Goal: Transaction & Acquisition: Download file/media

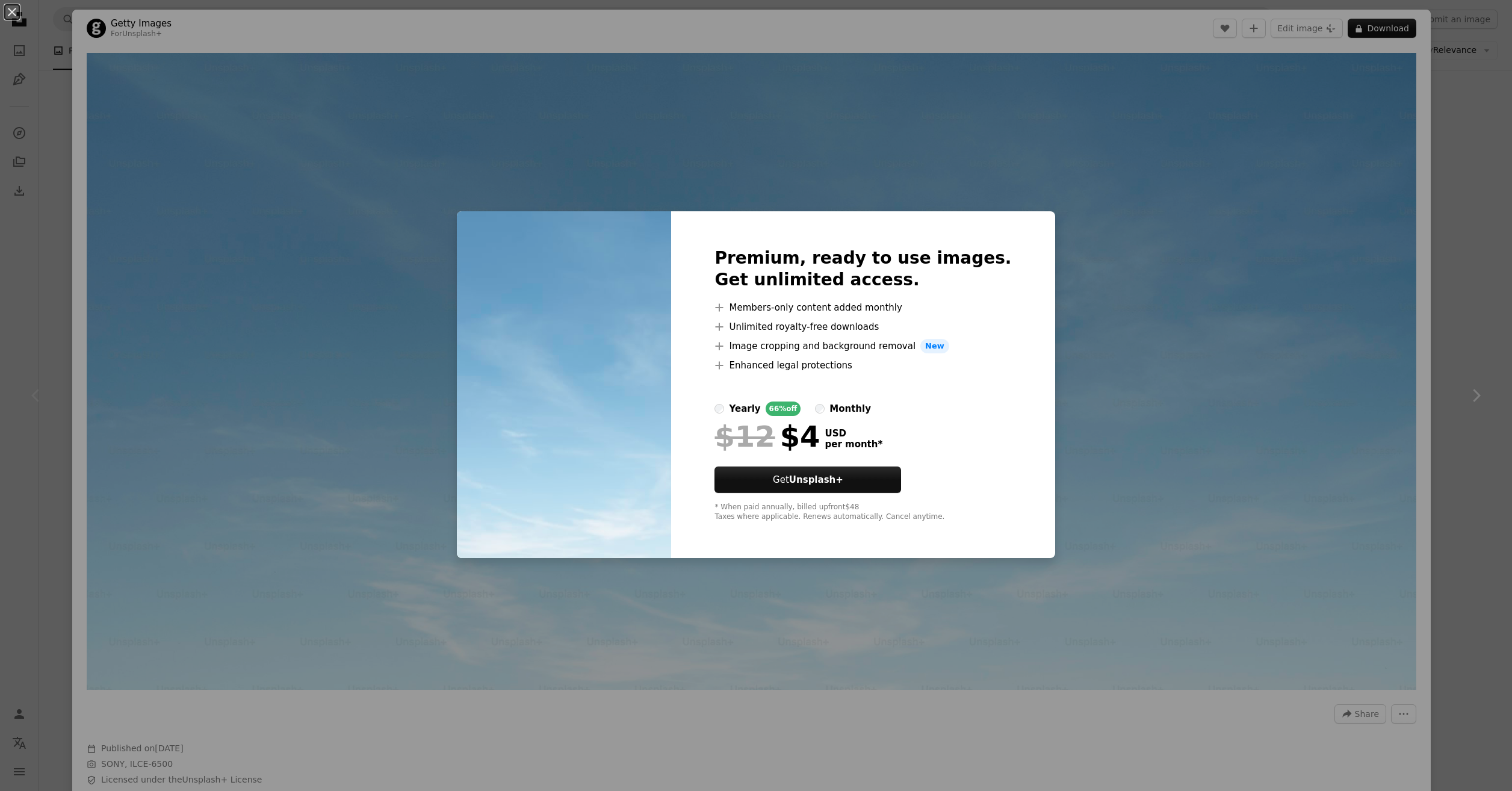
click at [862, 408] on div "monthly" at bounding box center [850, 409] width 42 height 15
click at [747, 414] on label "yearly 66% off" at bounding box center [757, 409] width 86 height 15
click at [1096, 318] on div "An X shape Premium, ready to use images. Get unlimited access. A plus sign Memb…" at bounding box center [756, 395] width 1512 height 791
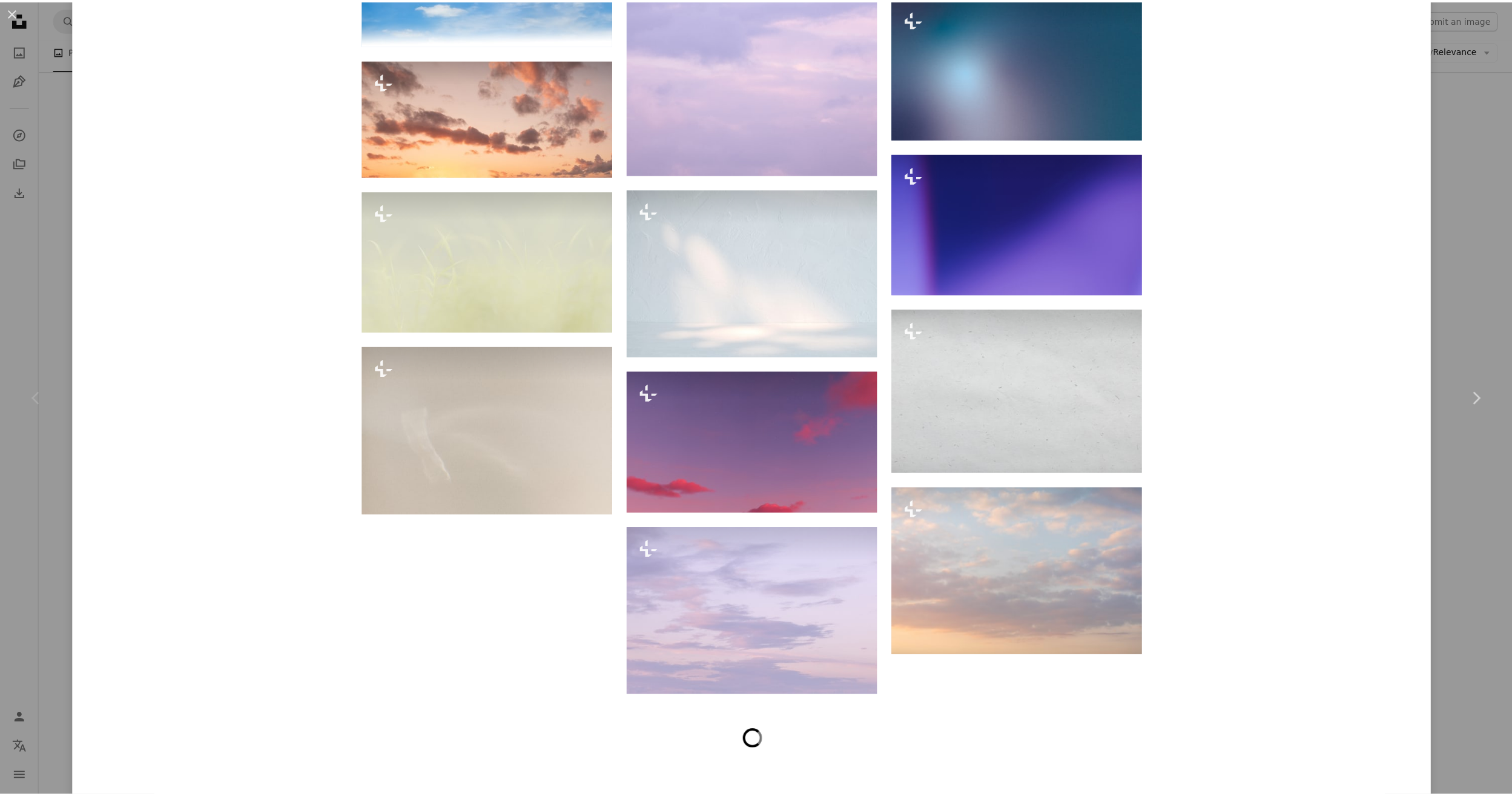
scroll to position [3019, 0]
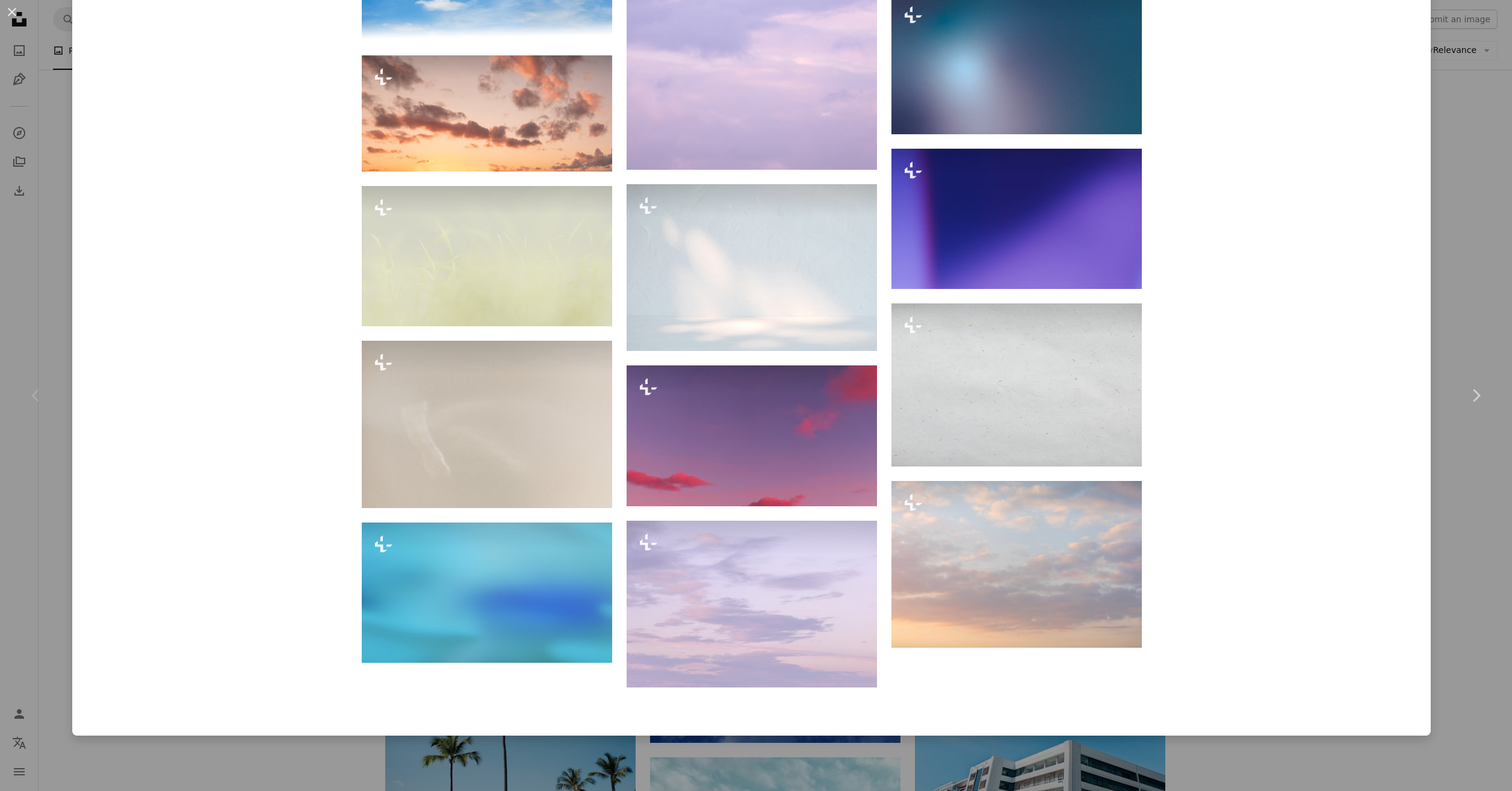
click at [1455, 216] on div "An X shape Chevron left Chevron right Getty Images For Unsplash+ A heart A plus…" at bounding box center [756, 395] width 1512 height 791
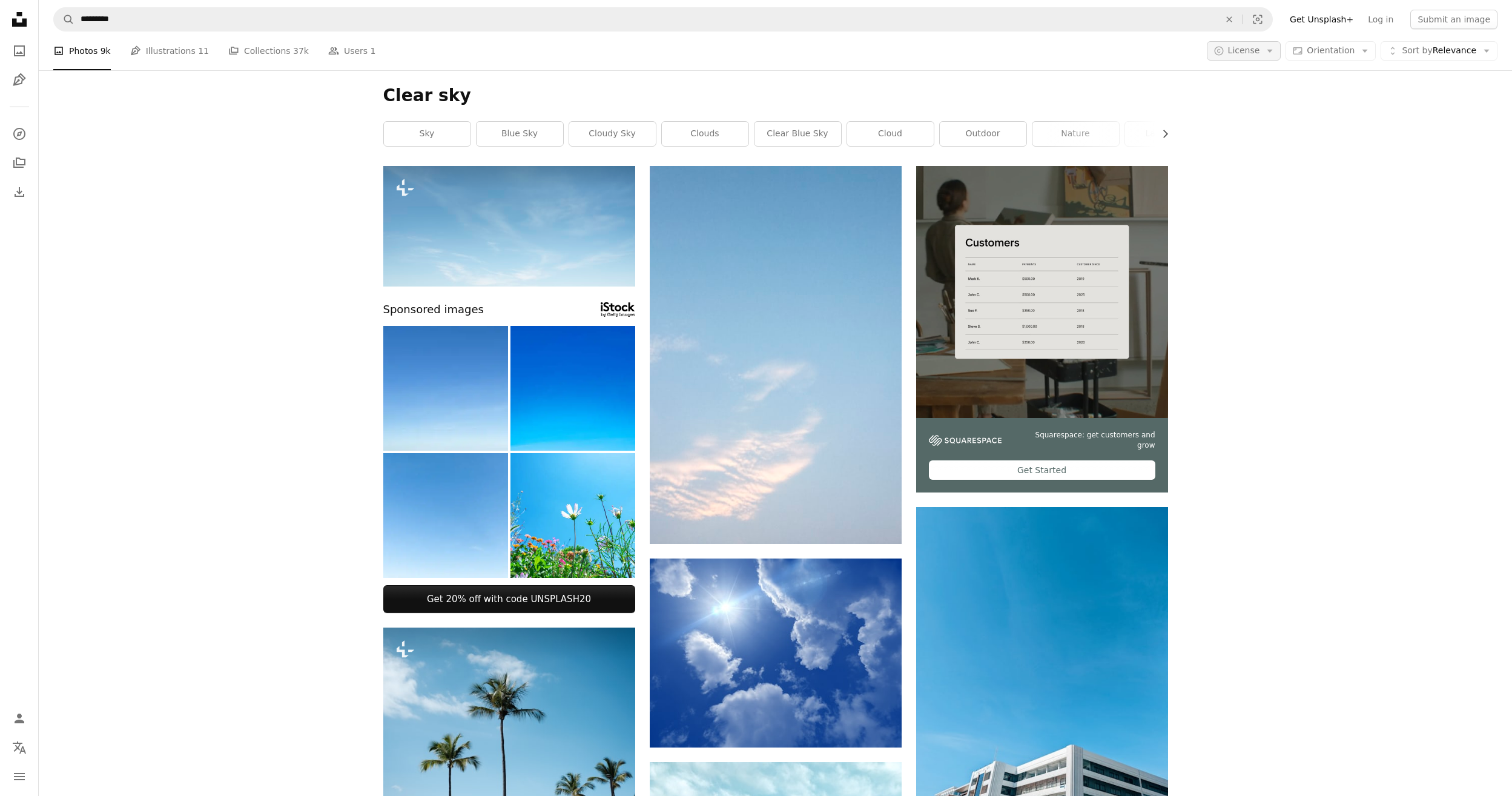
click at [1271, 54] on button "A copyright icon © License Arrow down" at bounding box center [1245, 50] width 74 height 19
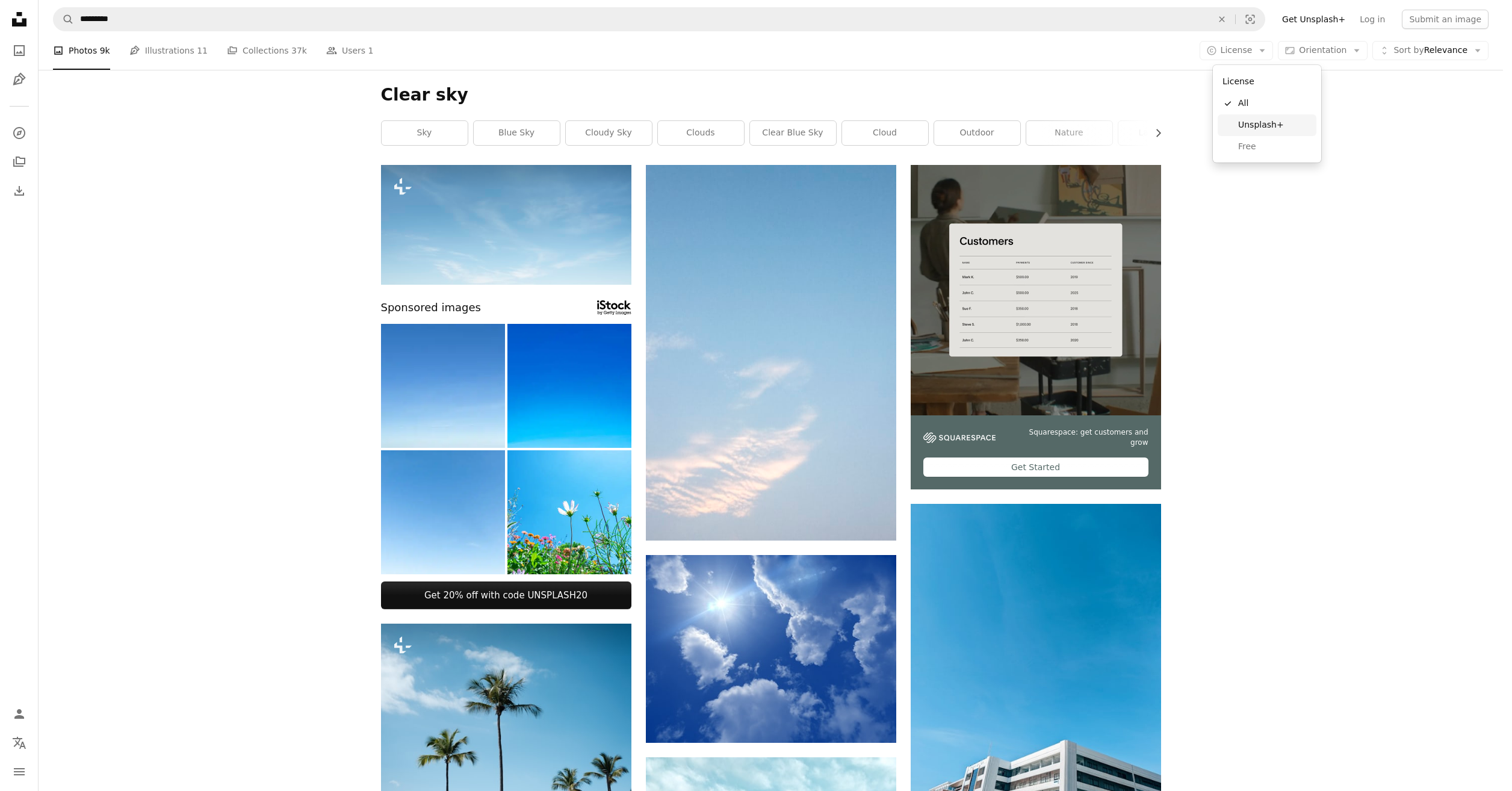
click at [1249, 139] on link "Free" at bounding box center [1267, 146] width 99 height 22
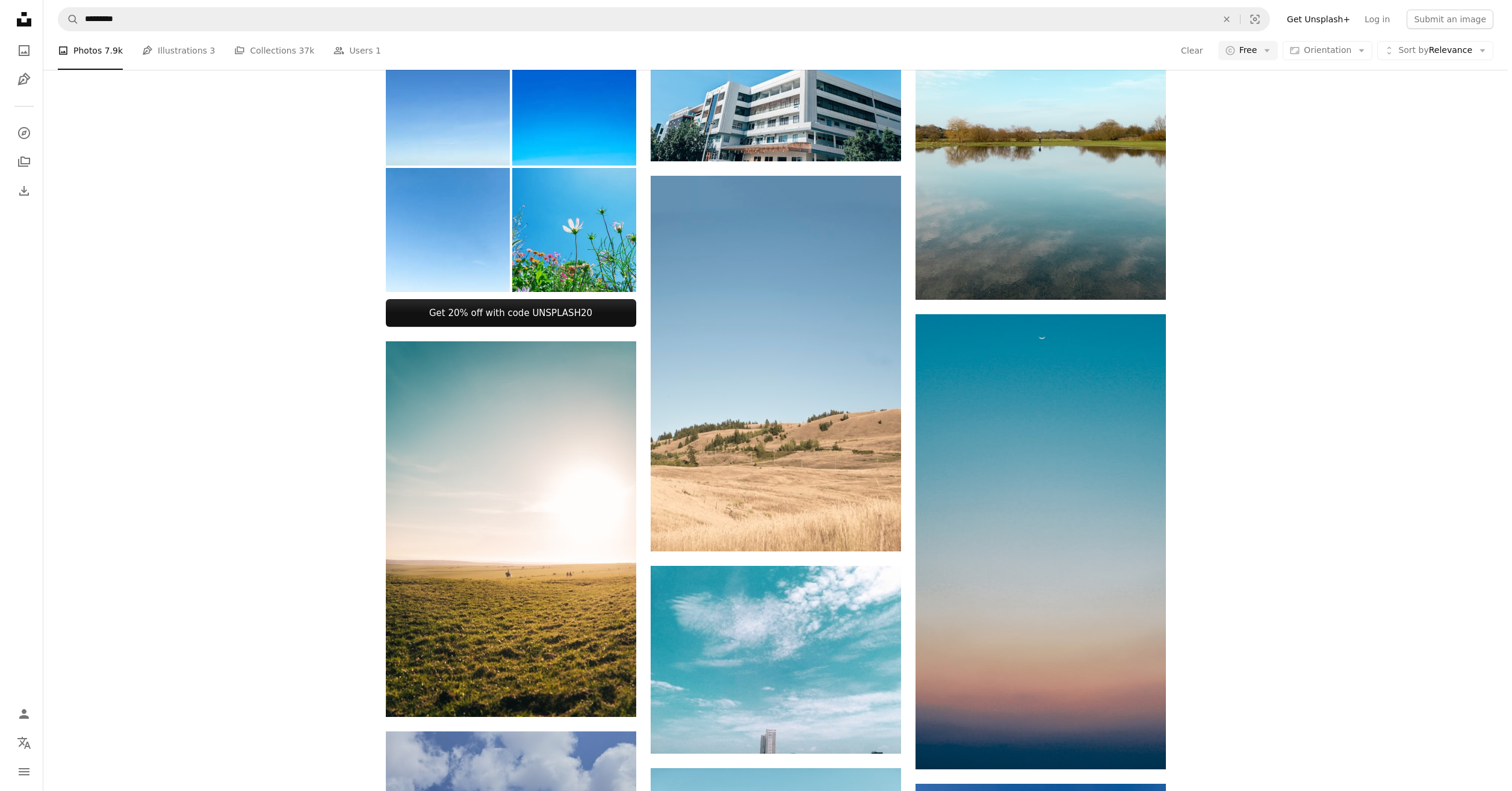
scroll to position [542, 0]
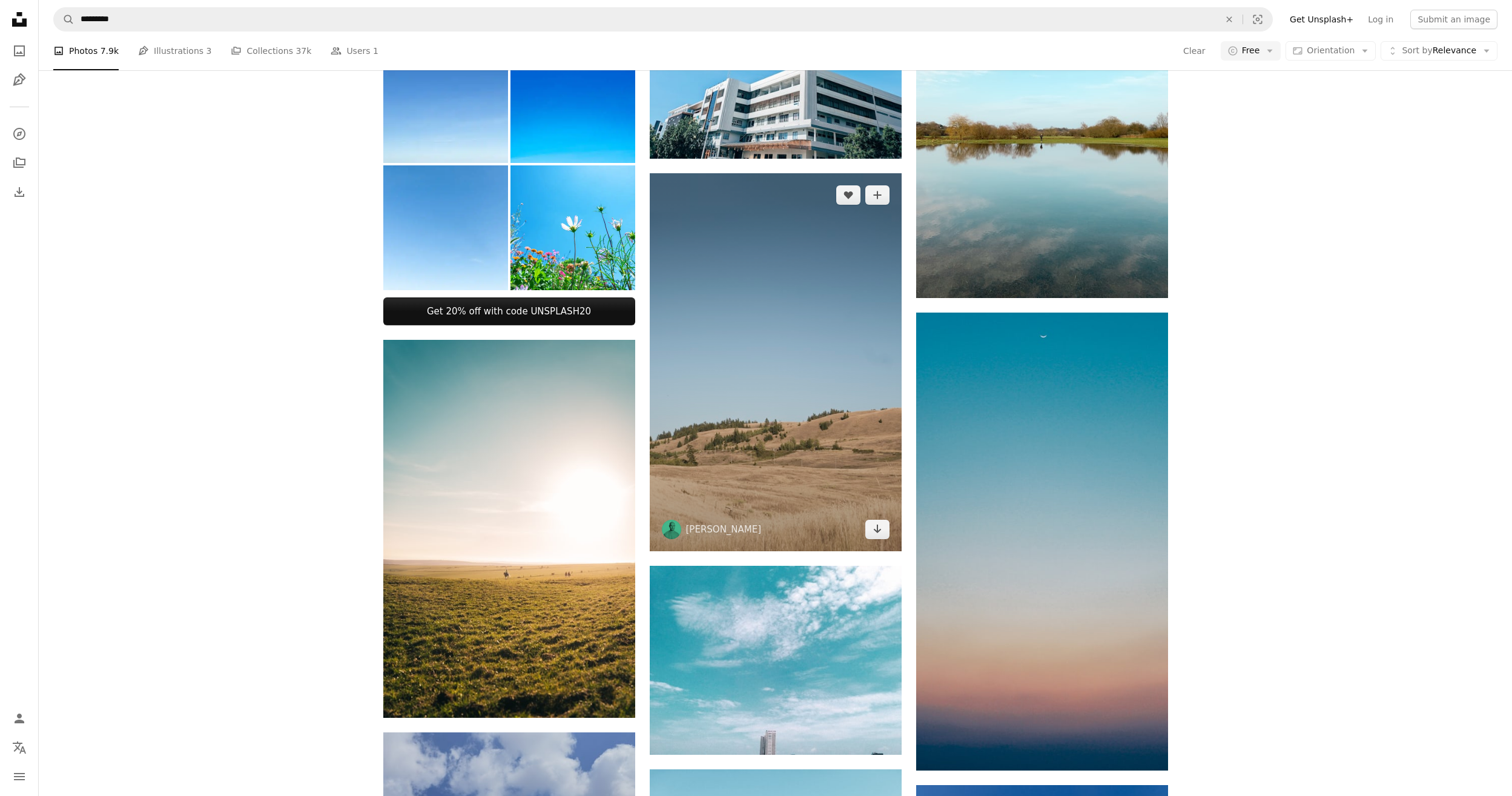
click at [755, 432] on img at bounding box center [776, 362] width 252 height 378
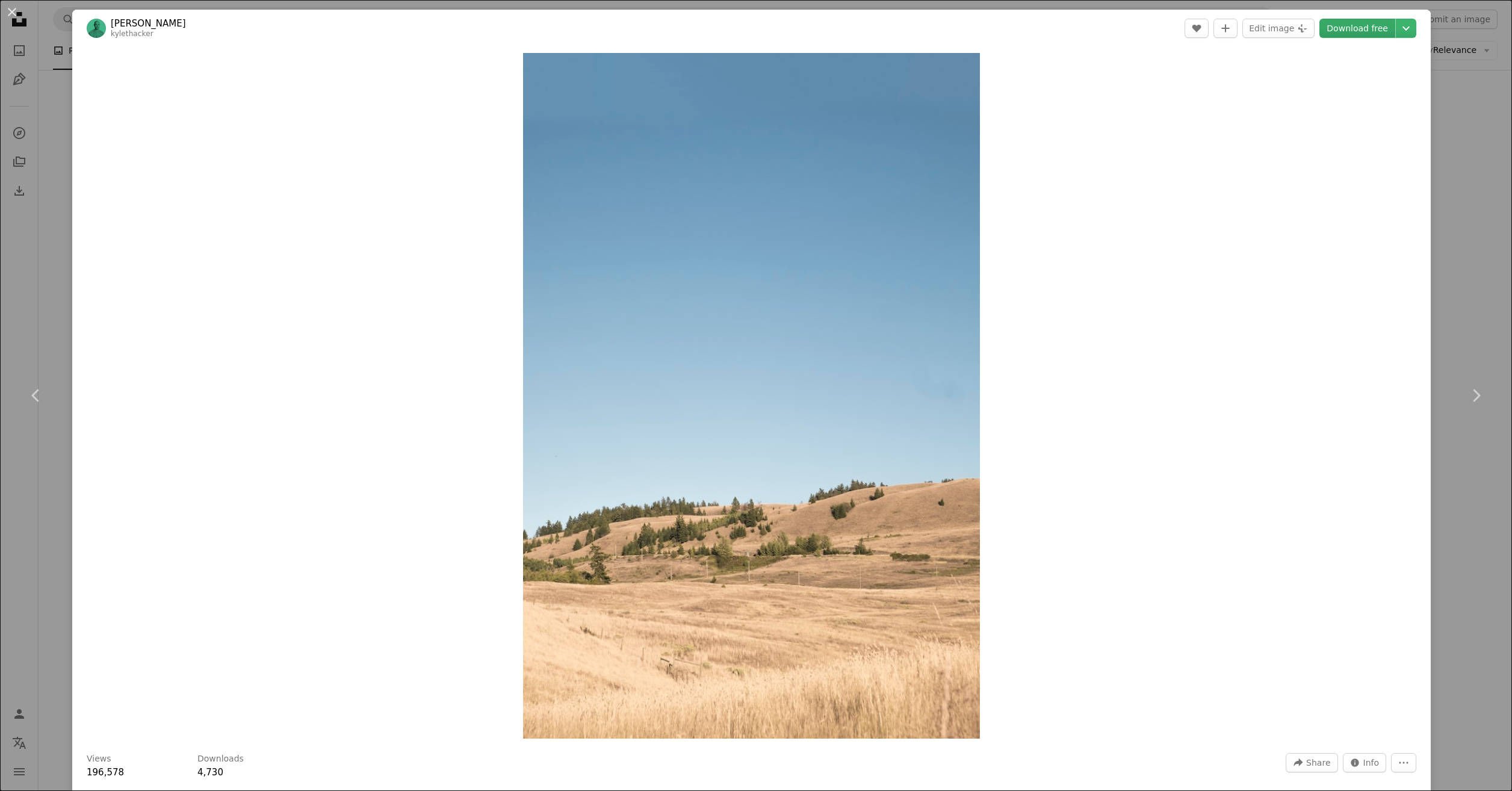
click at [1319, 32] on link "Download free" at bounding box center [1357, 28] width 76 height 19
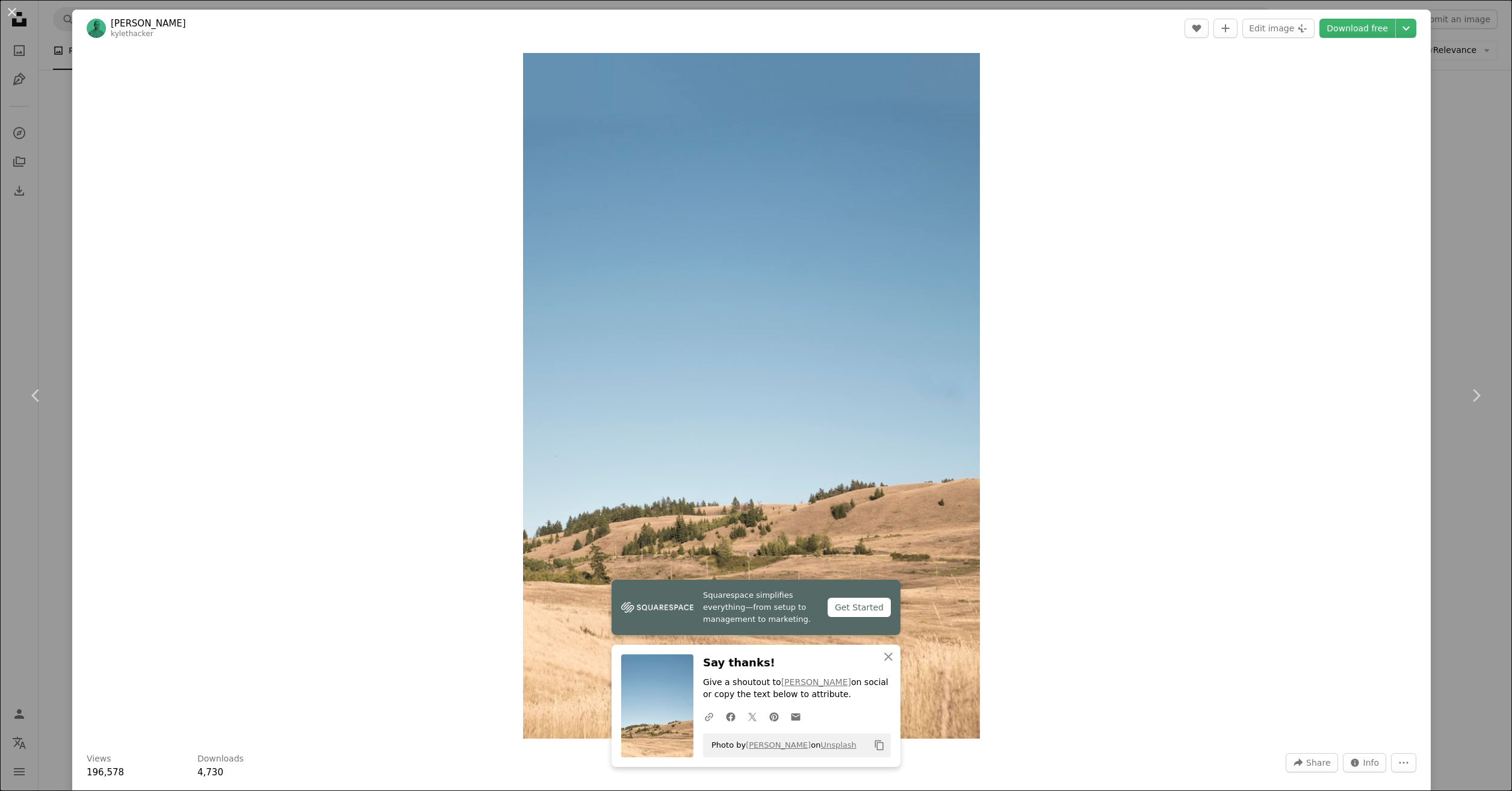
click at [1090, 481] on div "Zoom in" at bounding box center [751, 396] width 1358 height 698
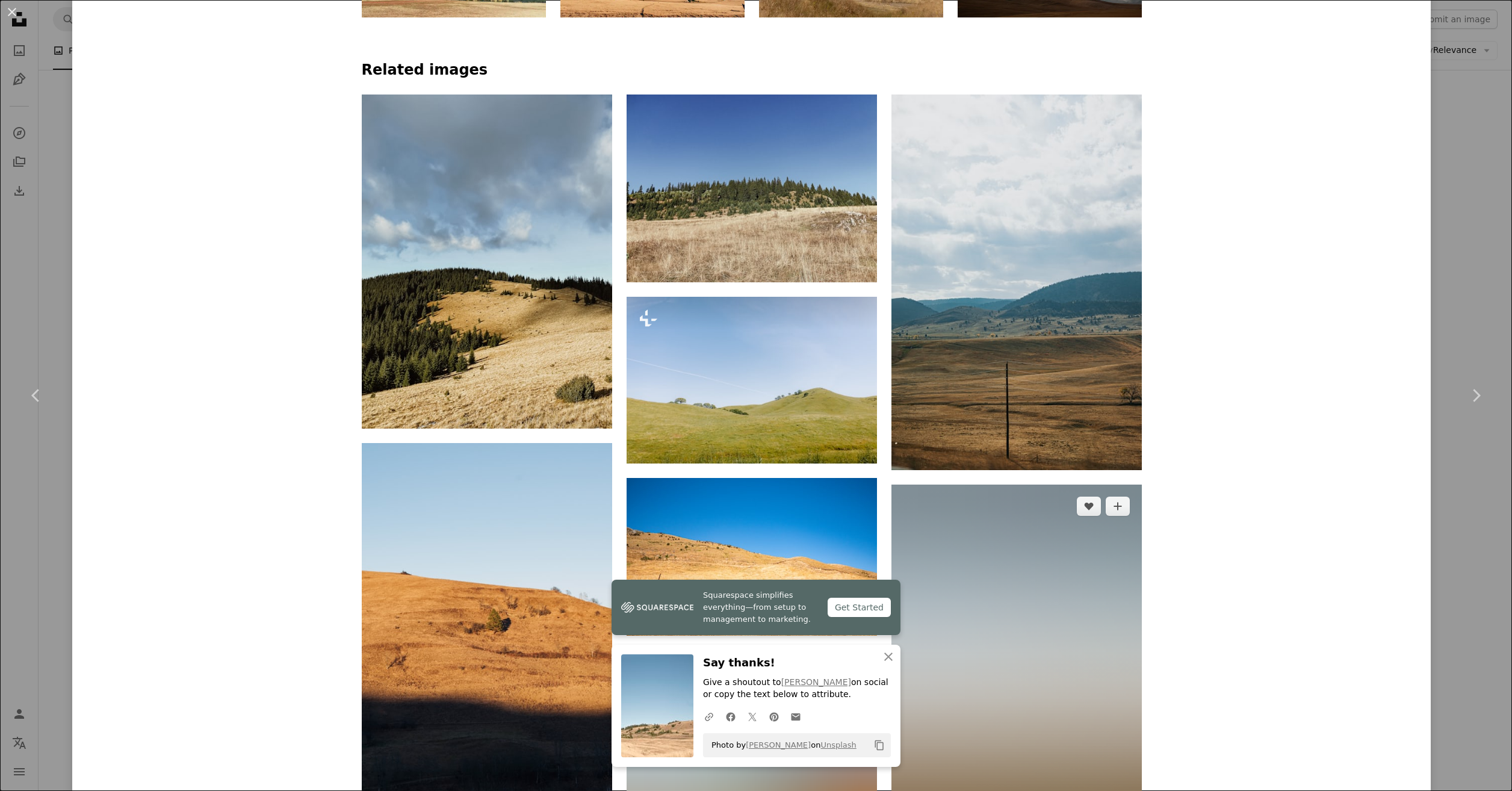
scroll to position [1023, 0]
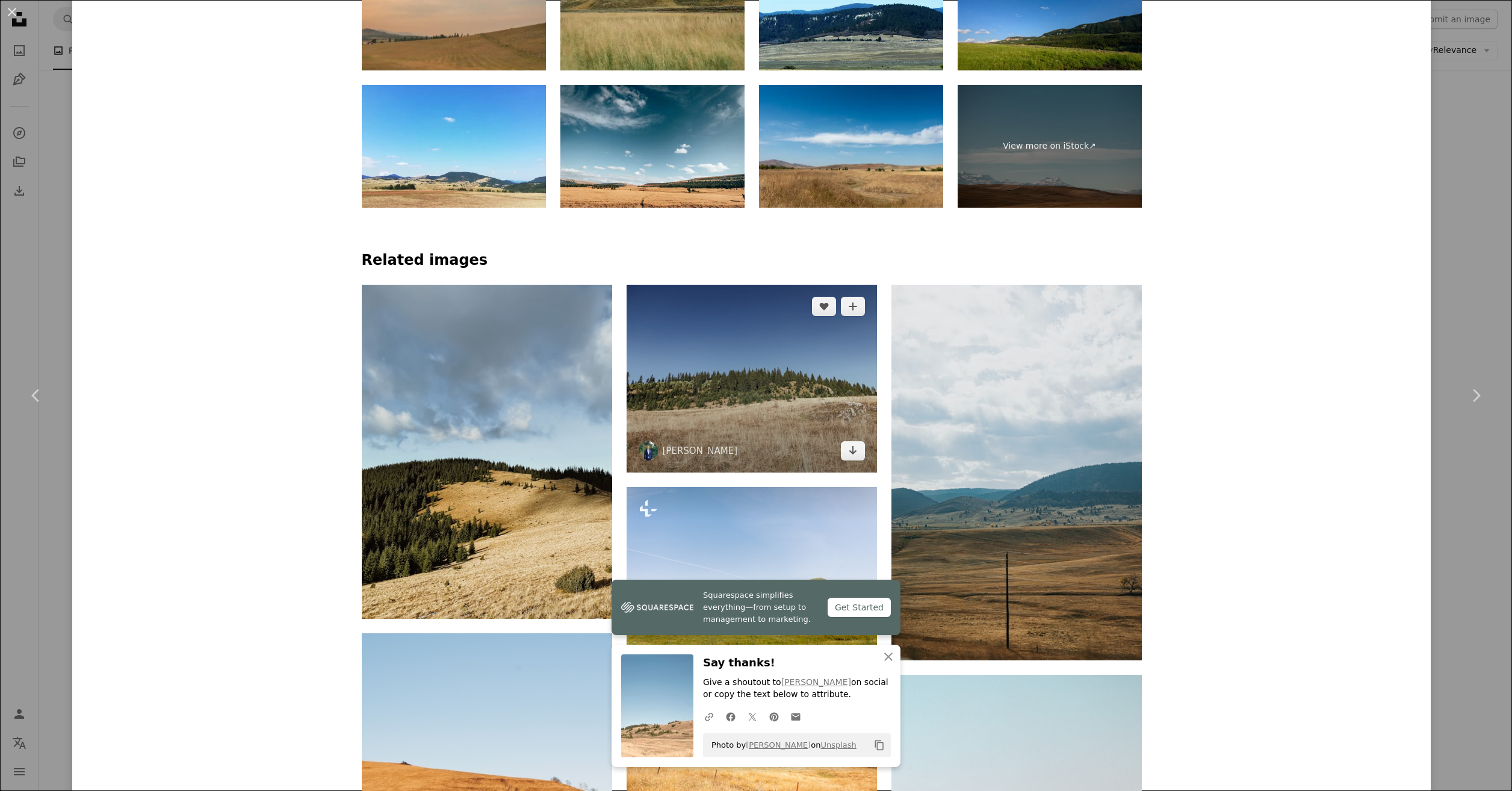
click at [710, 374] on img at bounding box center [752, 379] width 251 height 188
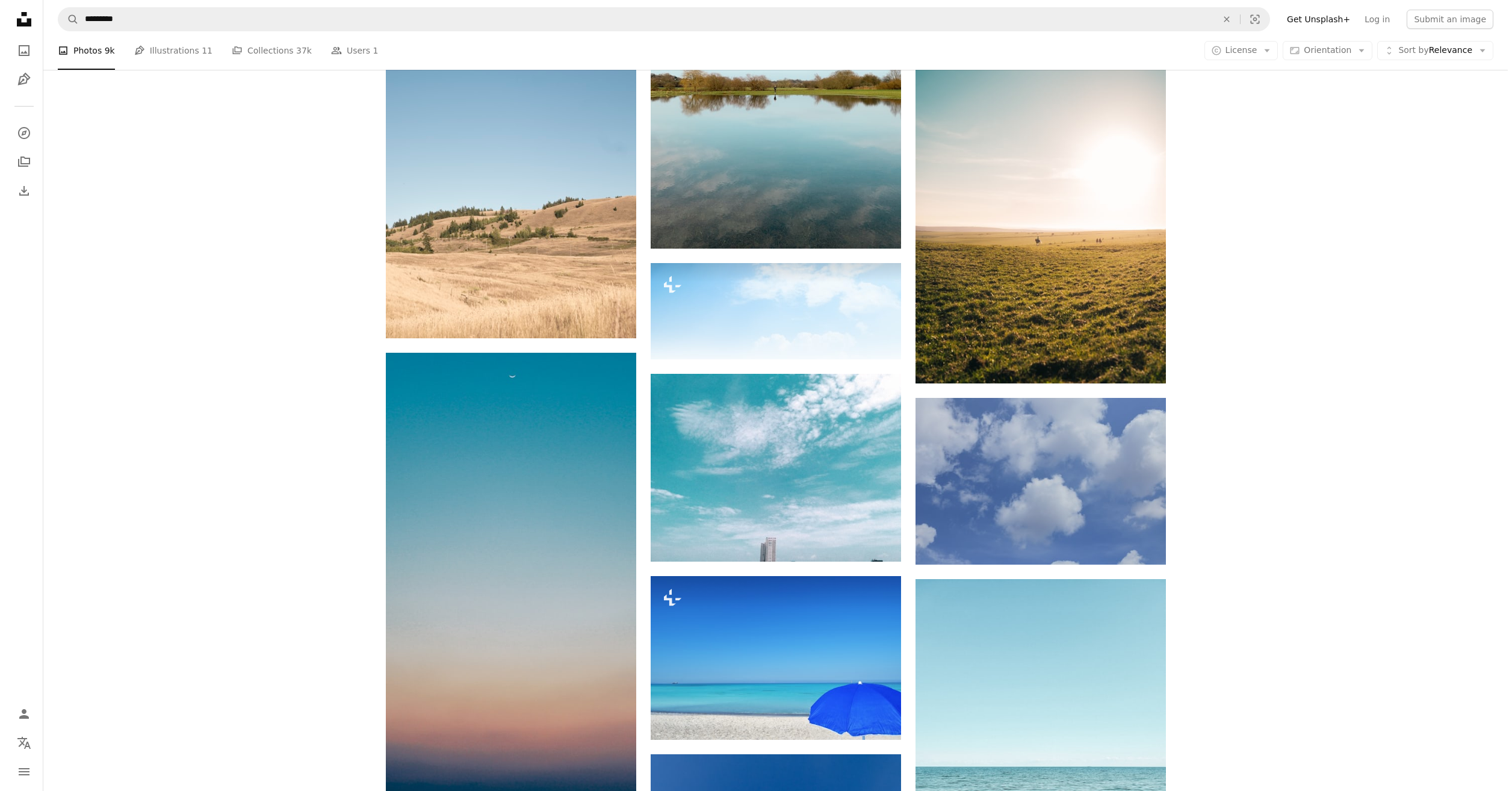
scroll to position [662, 0]
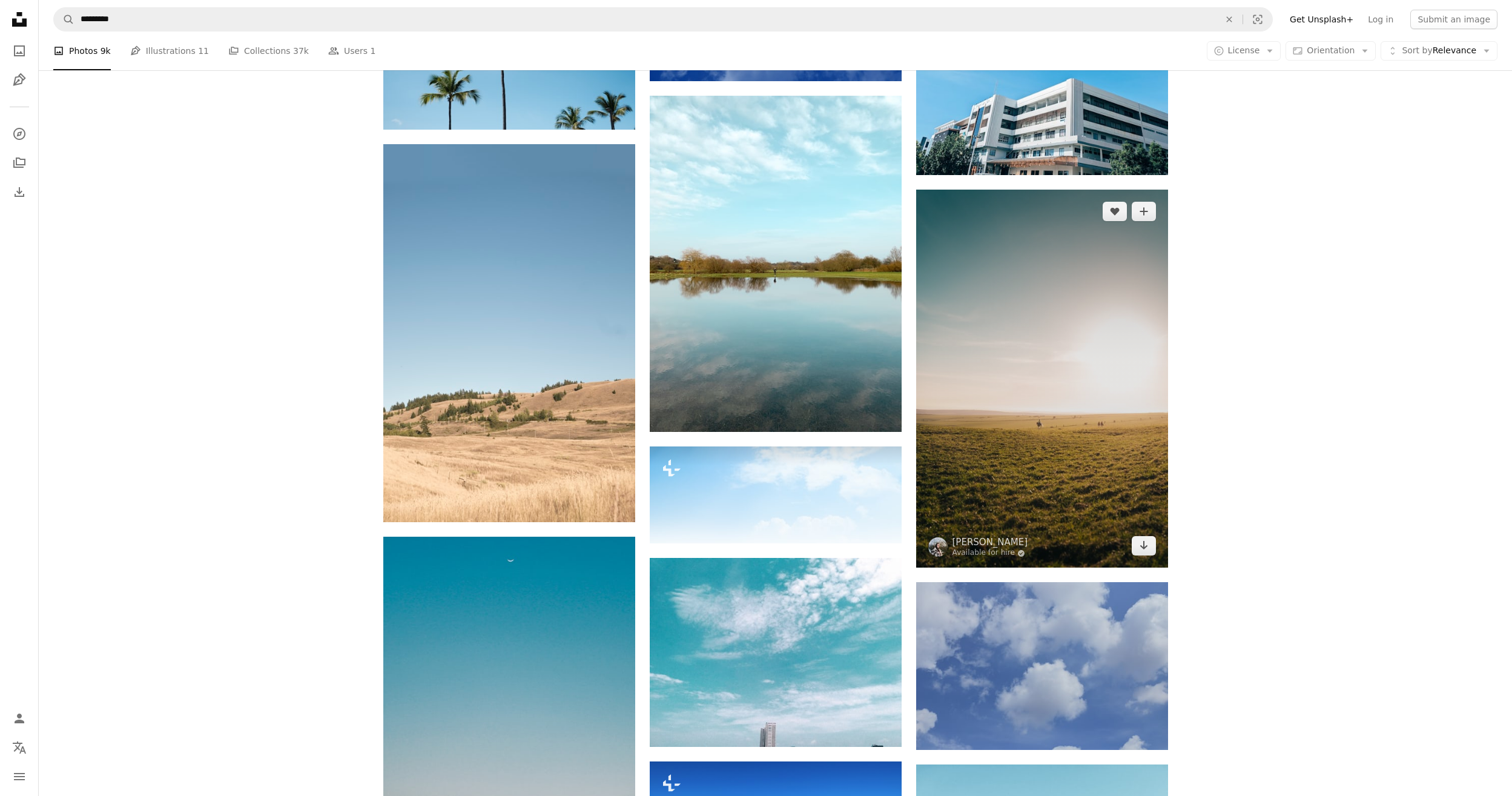
click at [1064, 355] on img at bounding box center [1043, 378] width 252 height 378
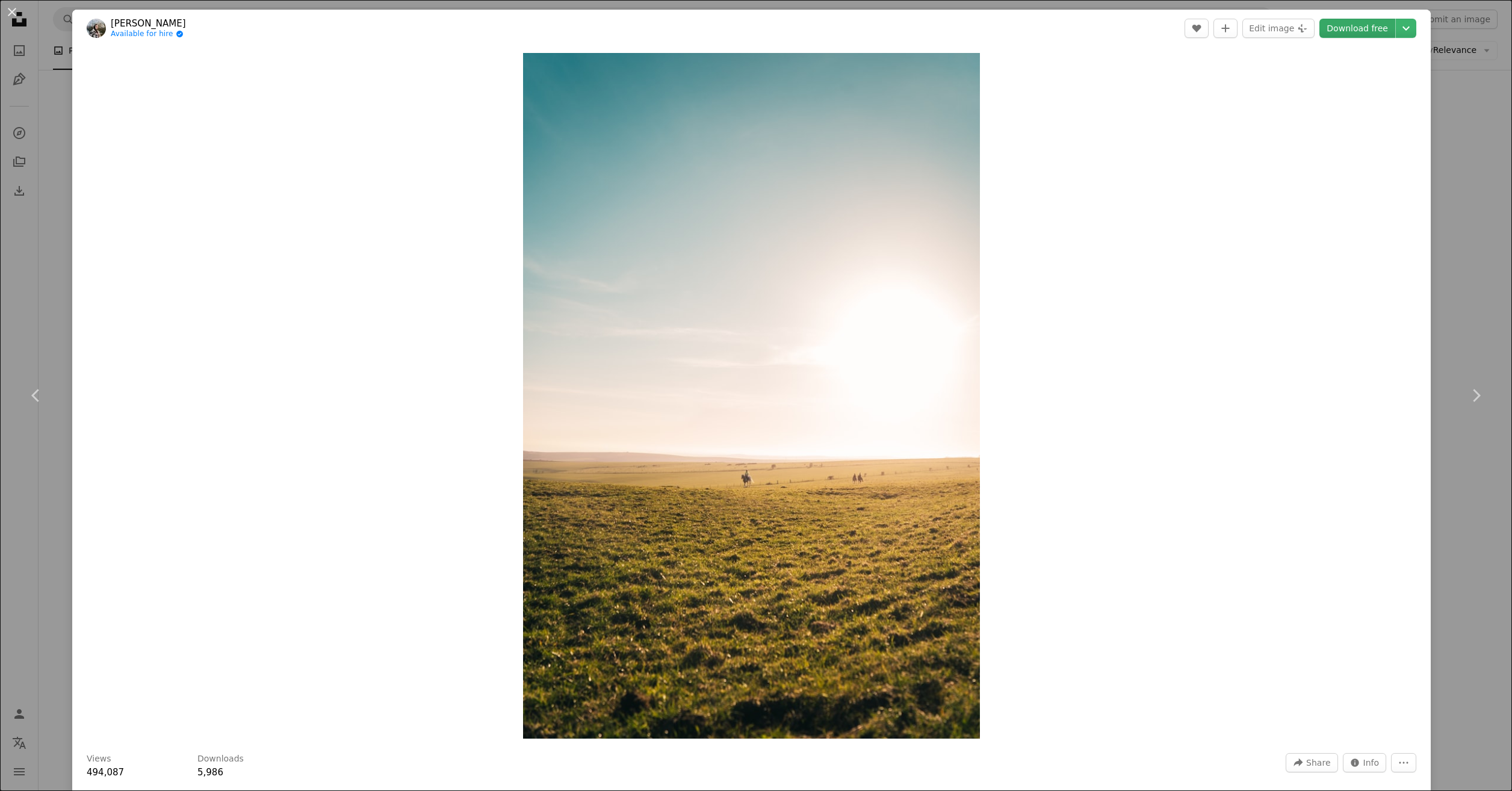
click at [1343, 25] on link "Download free" at bounding box center [1357, 28] width 76 height 19
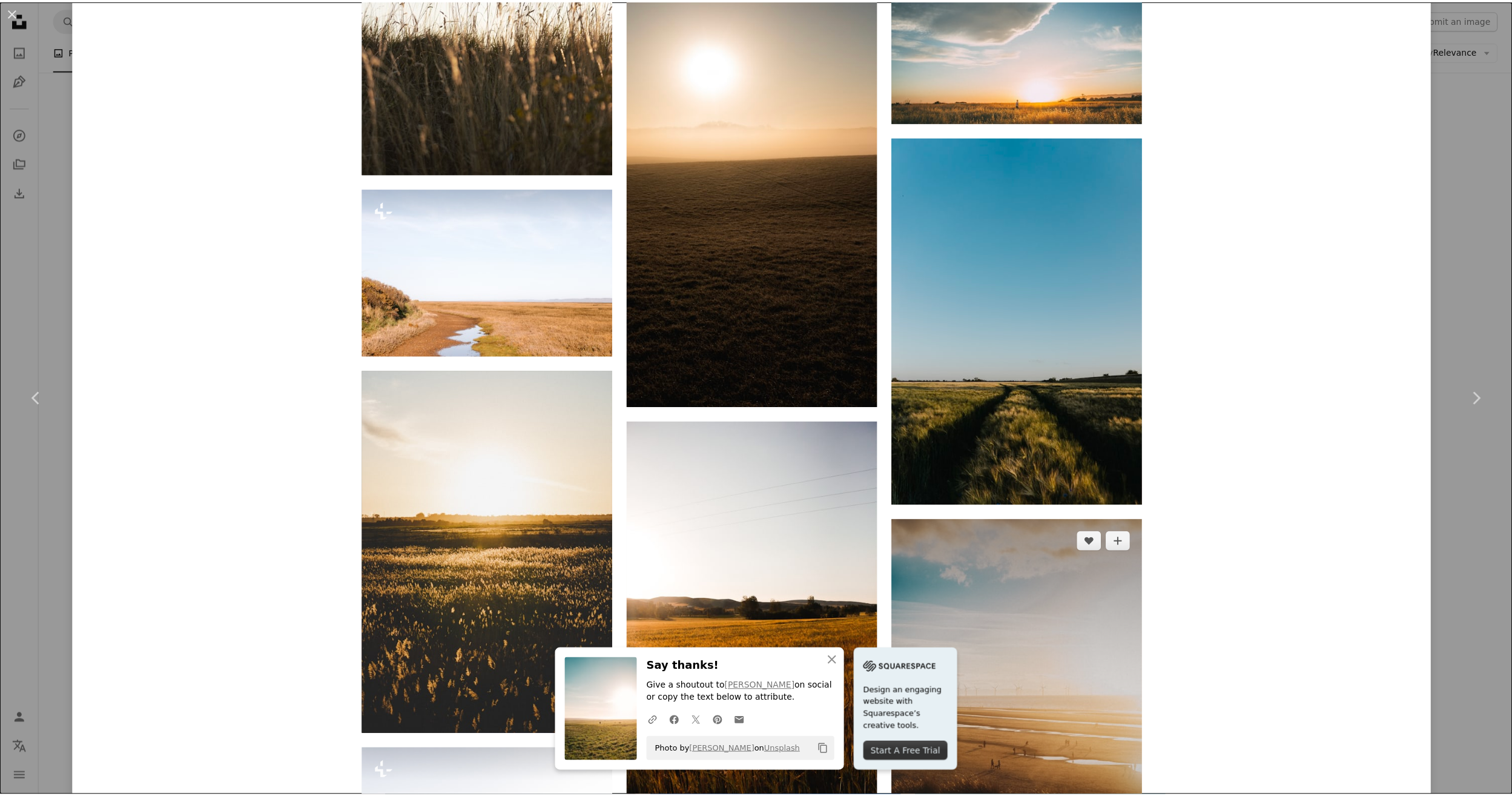
scroll to position [4097, 0]
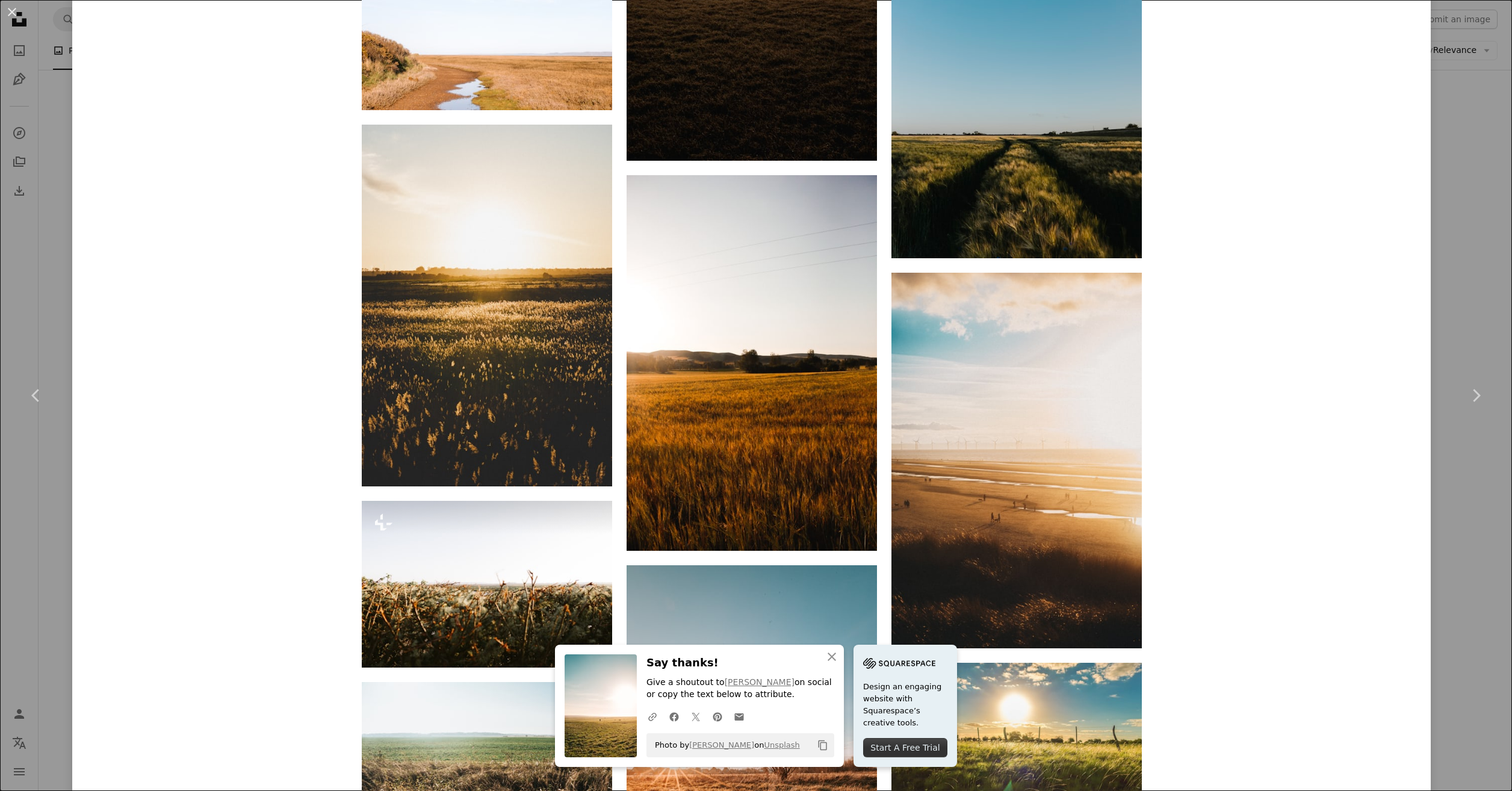
click at [1461, 74] on div "An X shape Chevron left Chevron right [PERSON_NAME] Available for hire A checkm…" at bounding box center [756, 395] width 1512 height 791
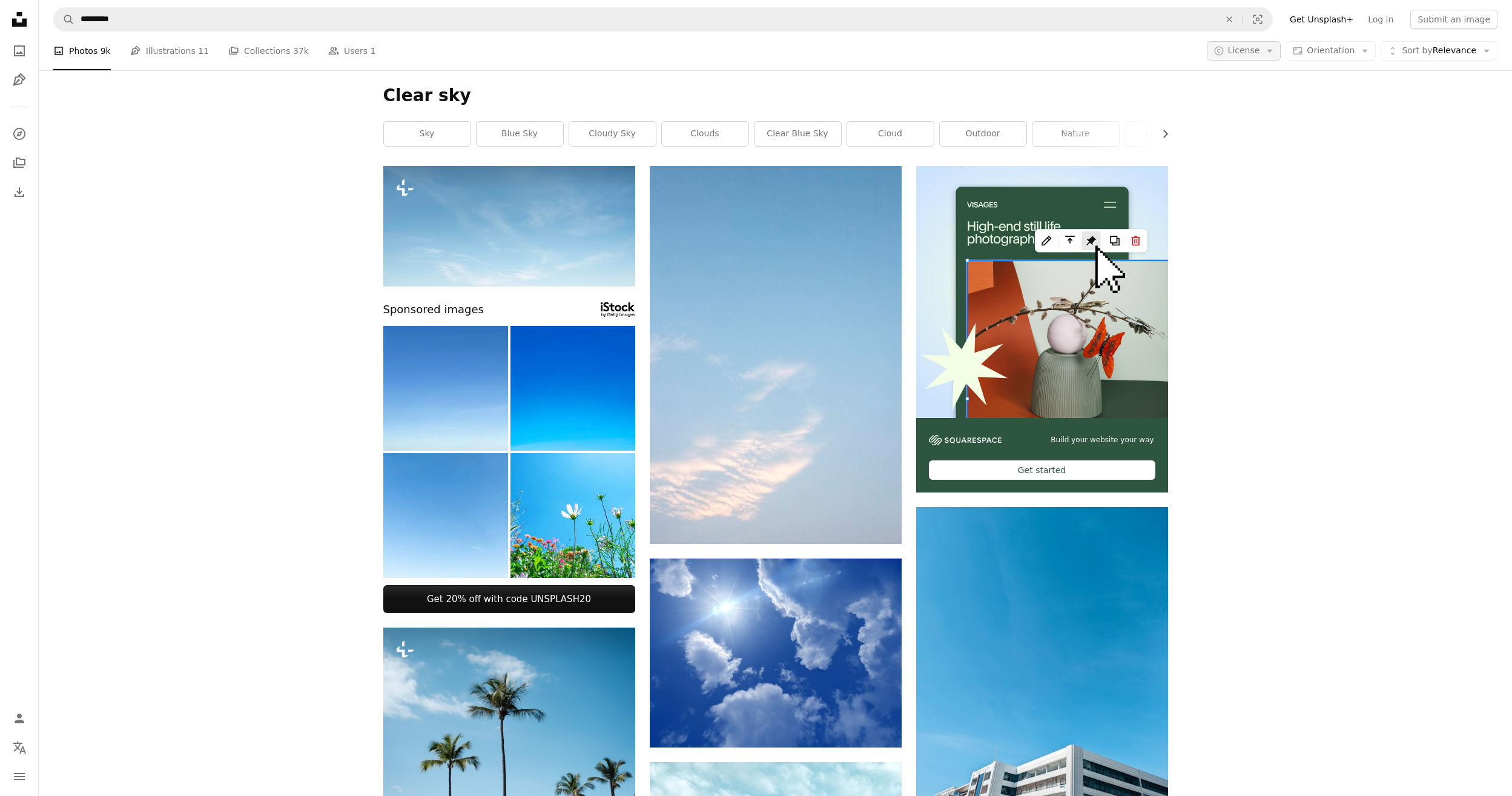
click at [1260, 54] on span "License" at bounding box center [1244, 50] width 32 height 10
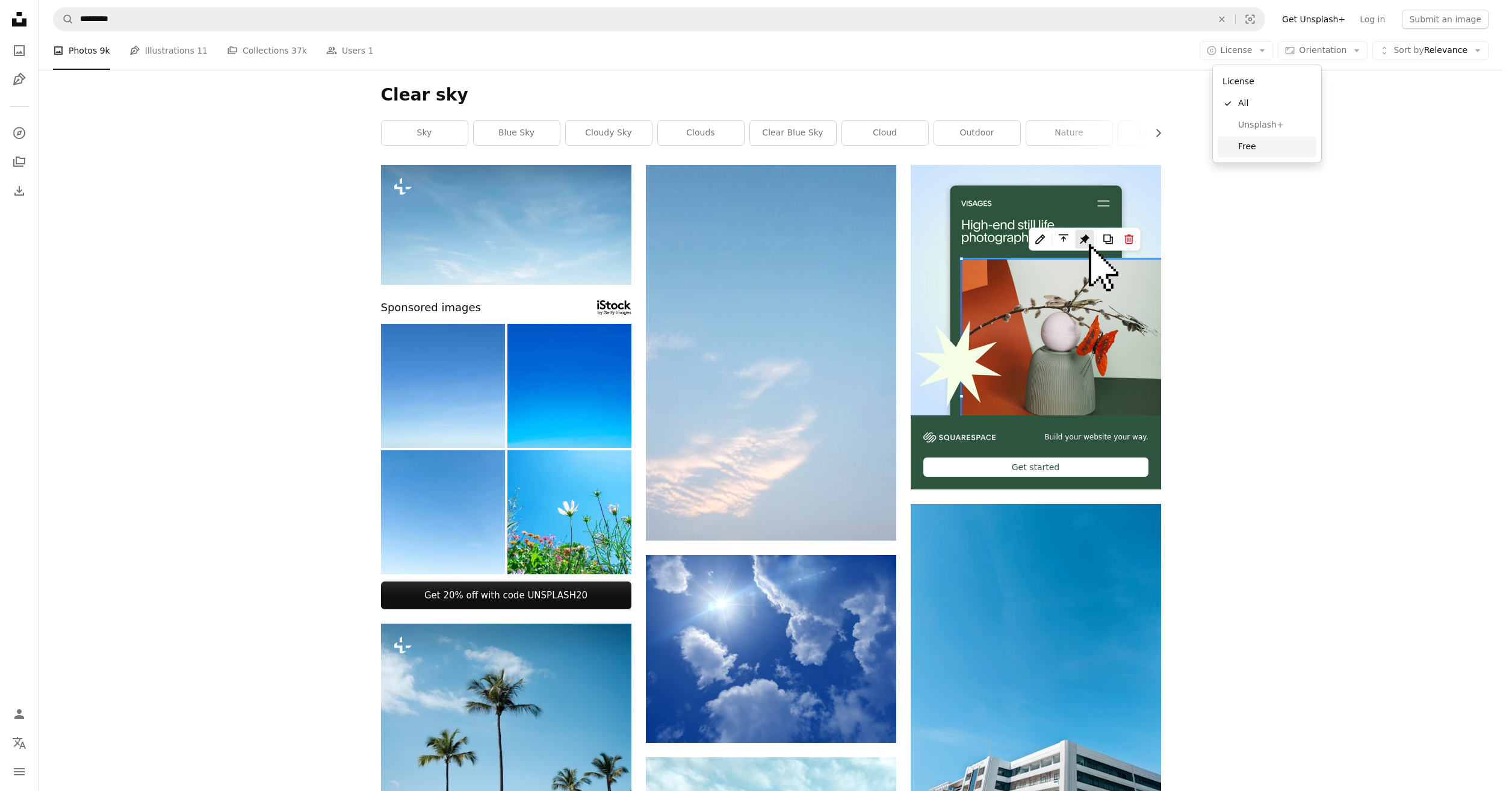
click at [1249, 141] on span "Free" at bounding box center [1275, 147] width 73 height 12
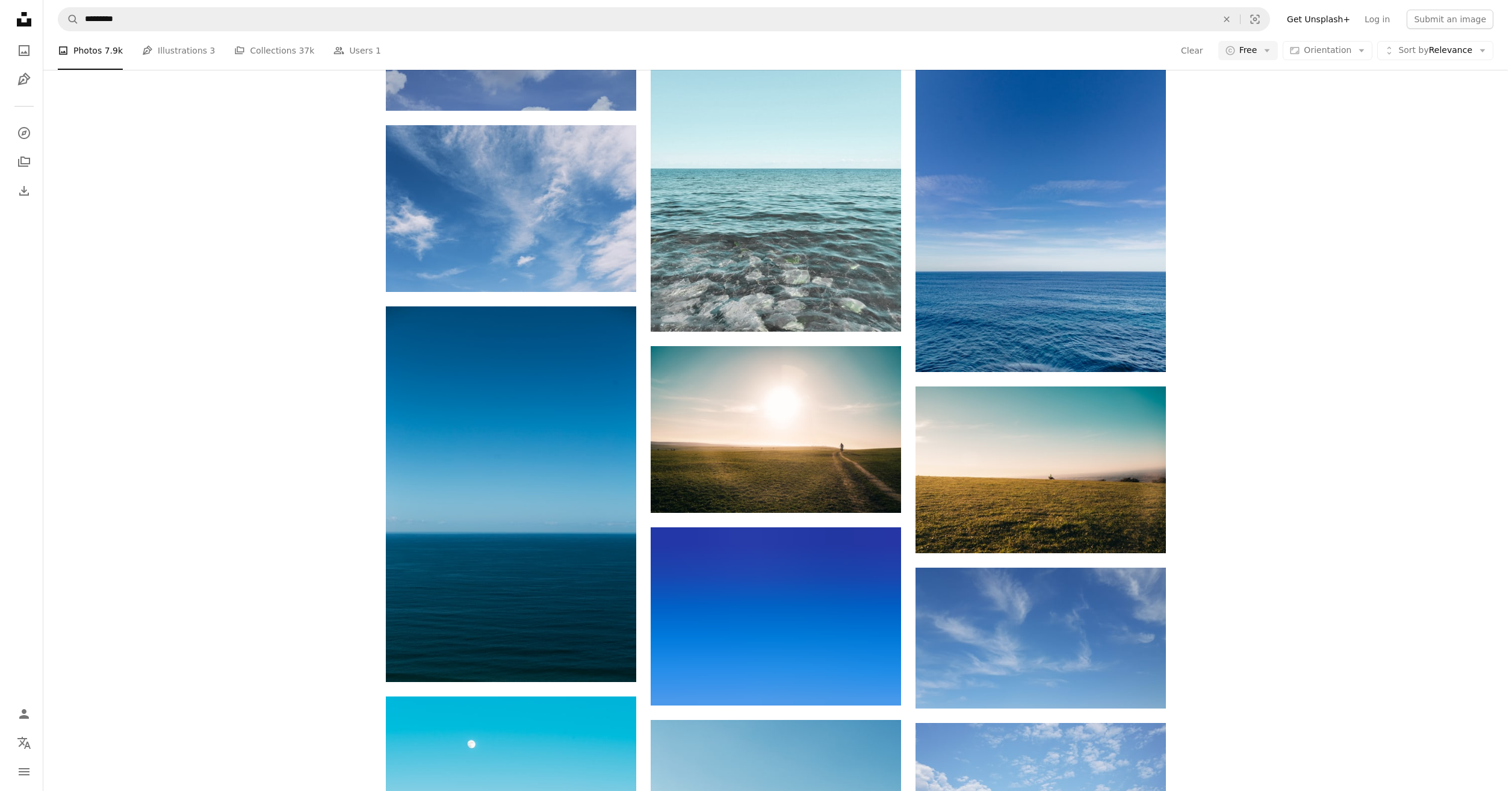
scroll to position [1324, 0]
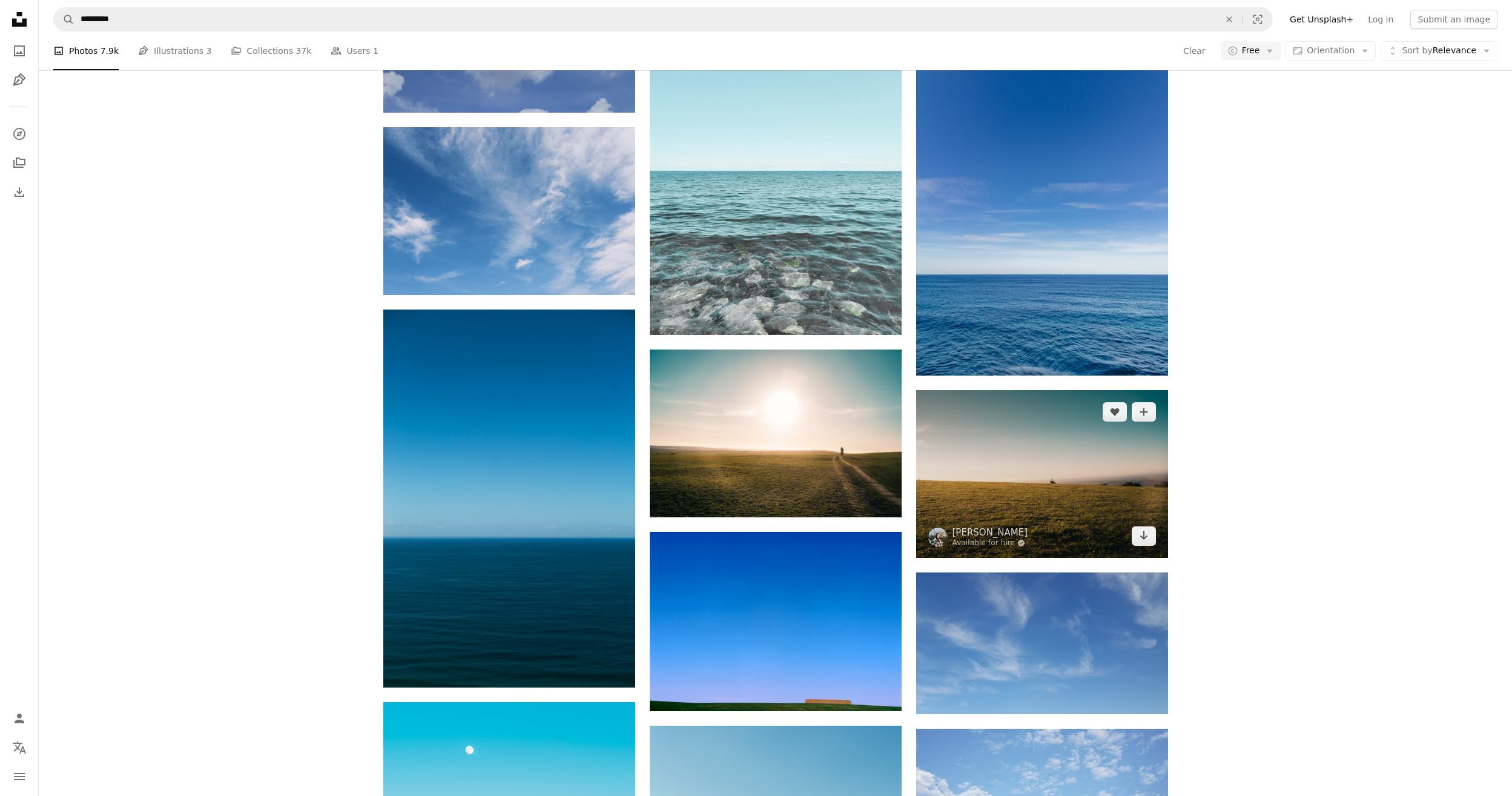
click at [1033, 469] on img at bounding box center [1043, 474] width 252 height 168
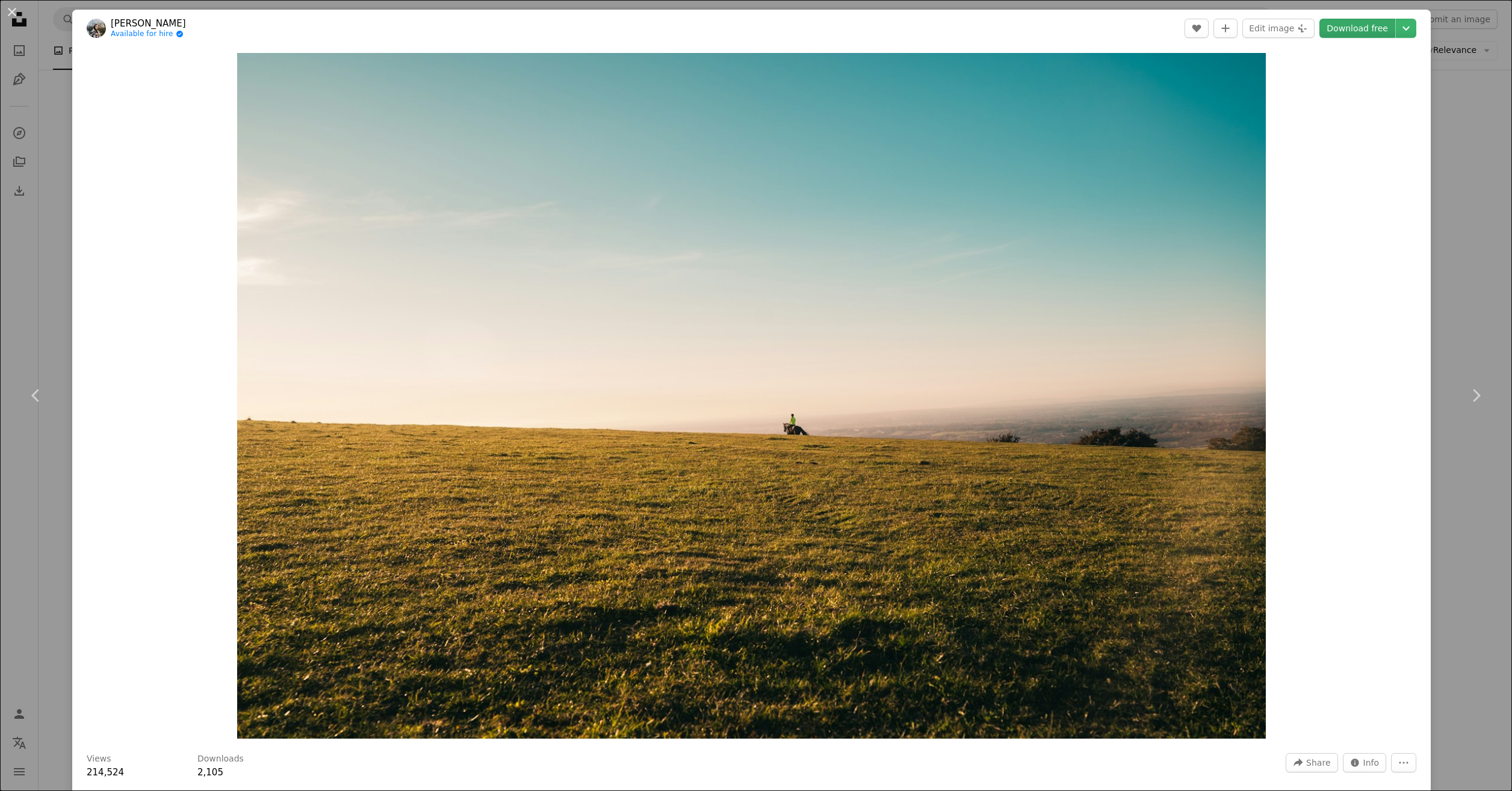
click at [1341, 33] on link "Download free" at bounding box center [1357, 28] width 76 height 19
